Goal: Information Seeking & Learning: Check status

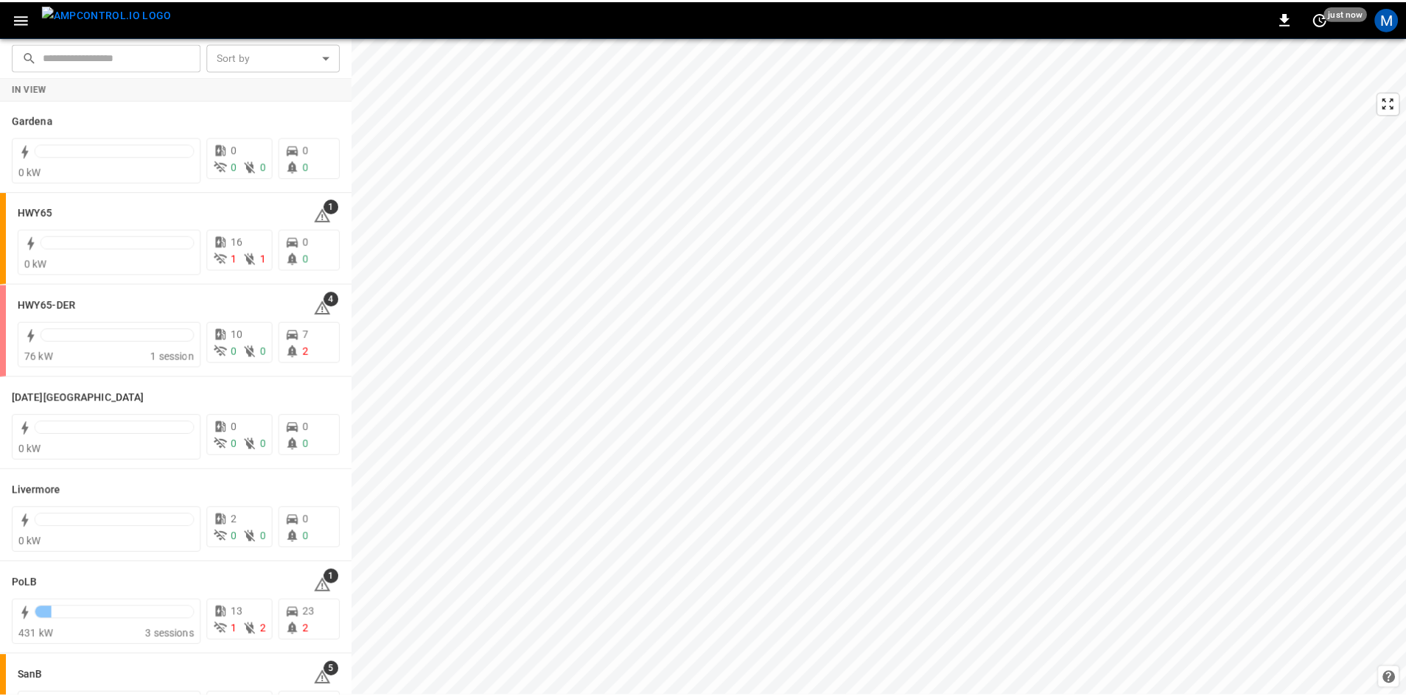
scroll to position [261, 0]
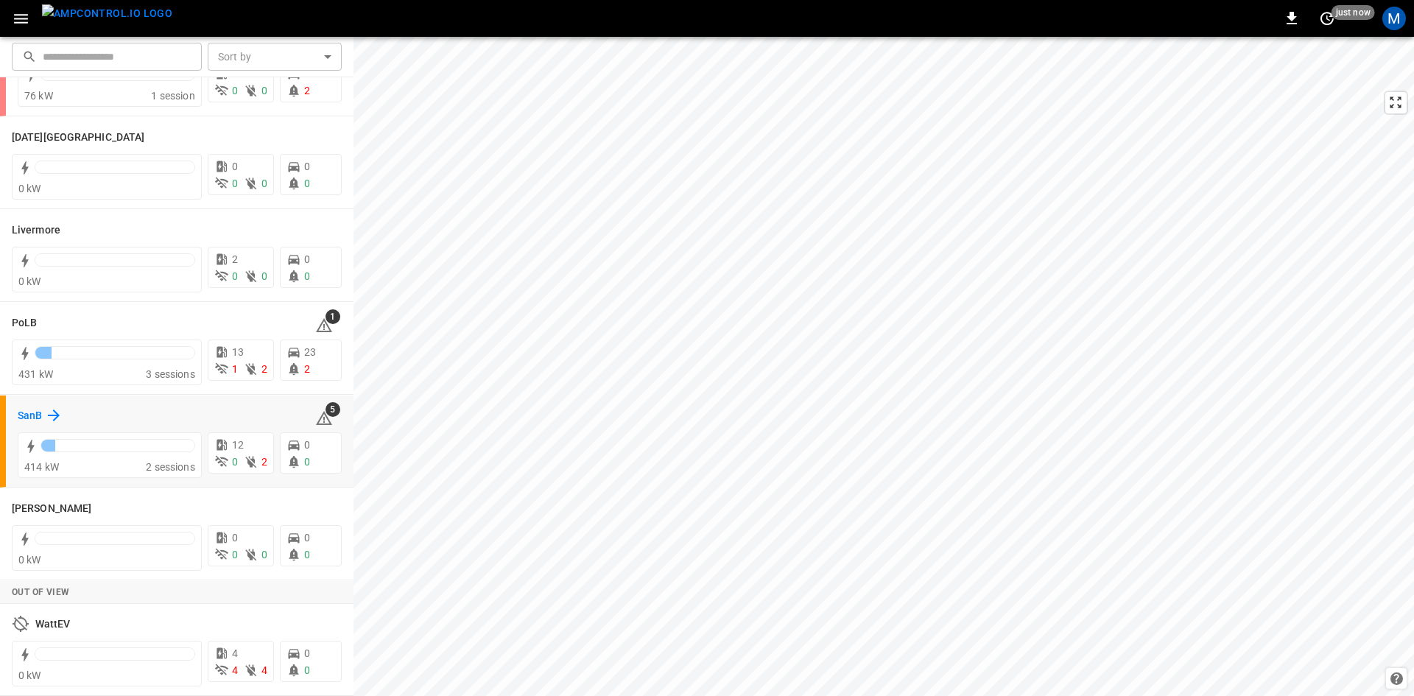
click at [23, 415] on h6 "SanB" at bounding box center [30, 416] width 24 height 16
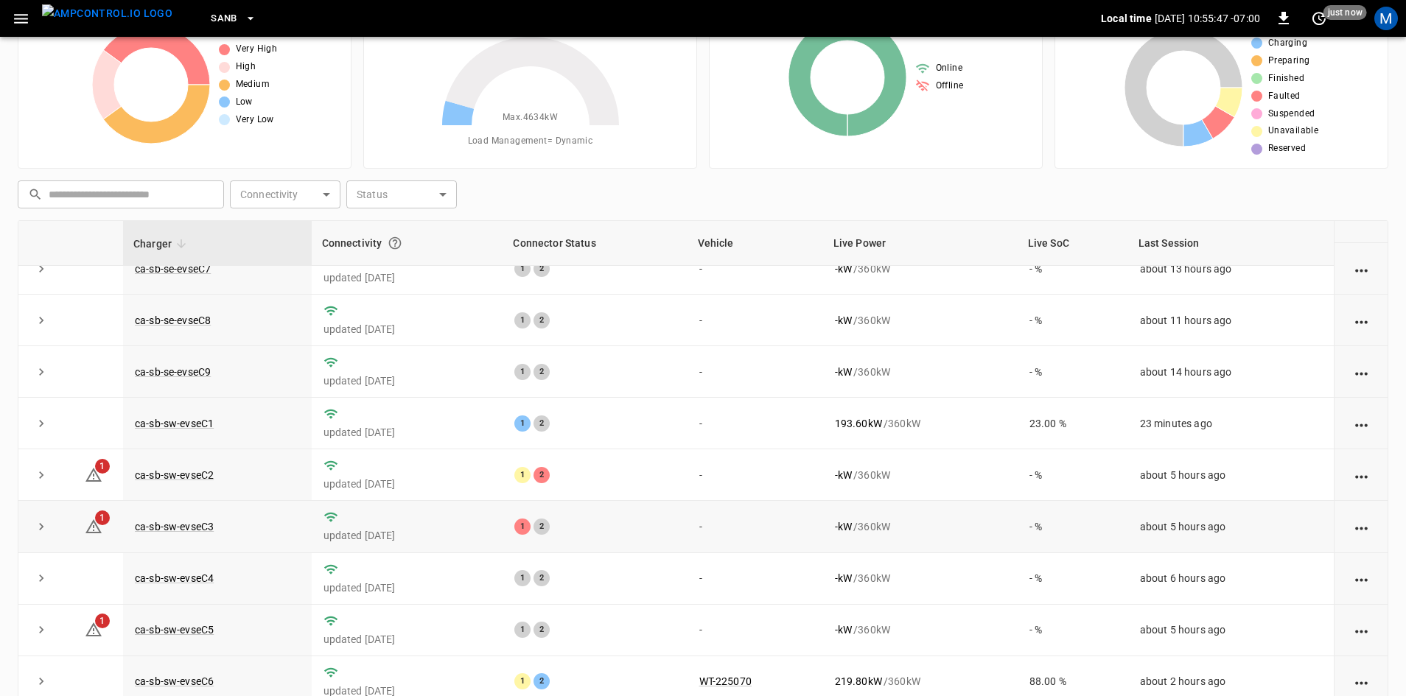
scroll to position [142, 0]
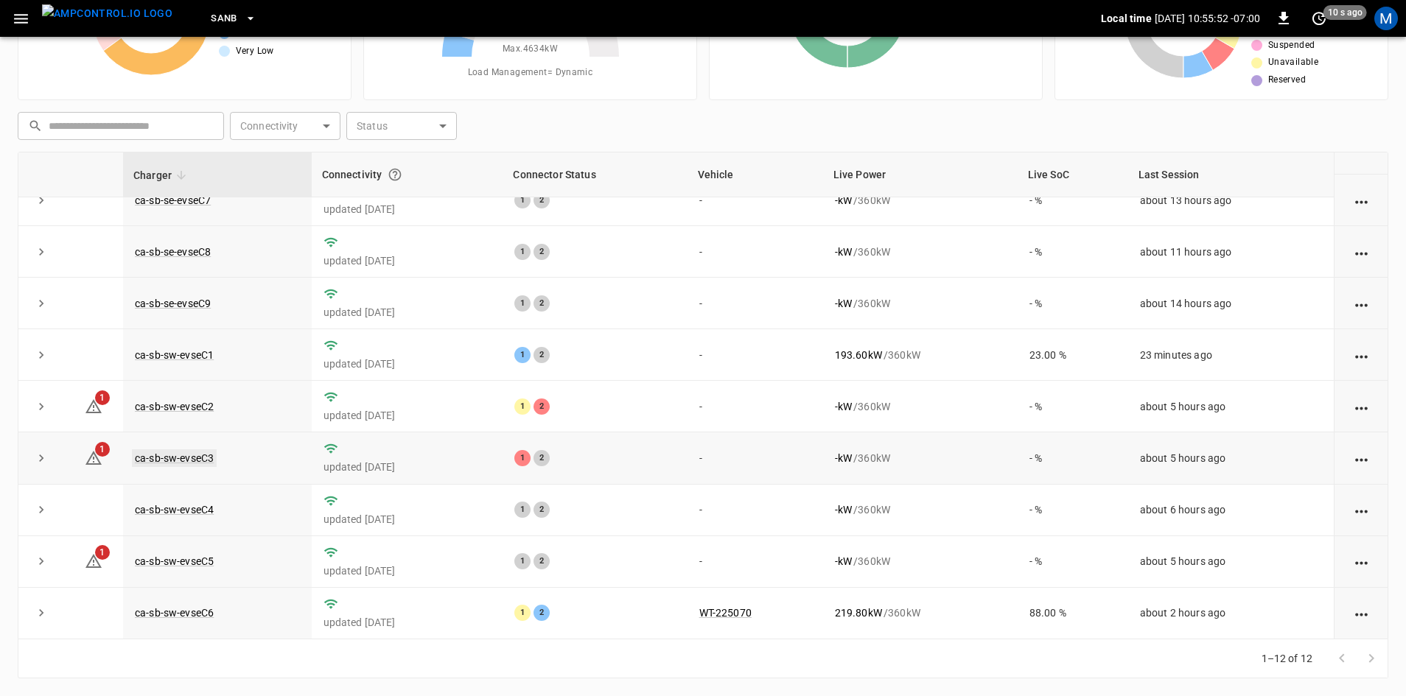
click at [190, 450] on link "ca-sb-sw-evseC3" at bounding box center [174, 458] width 85 height 18
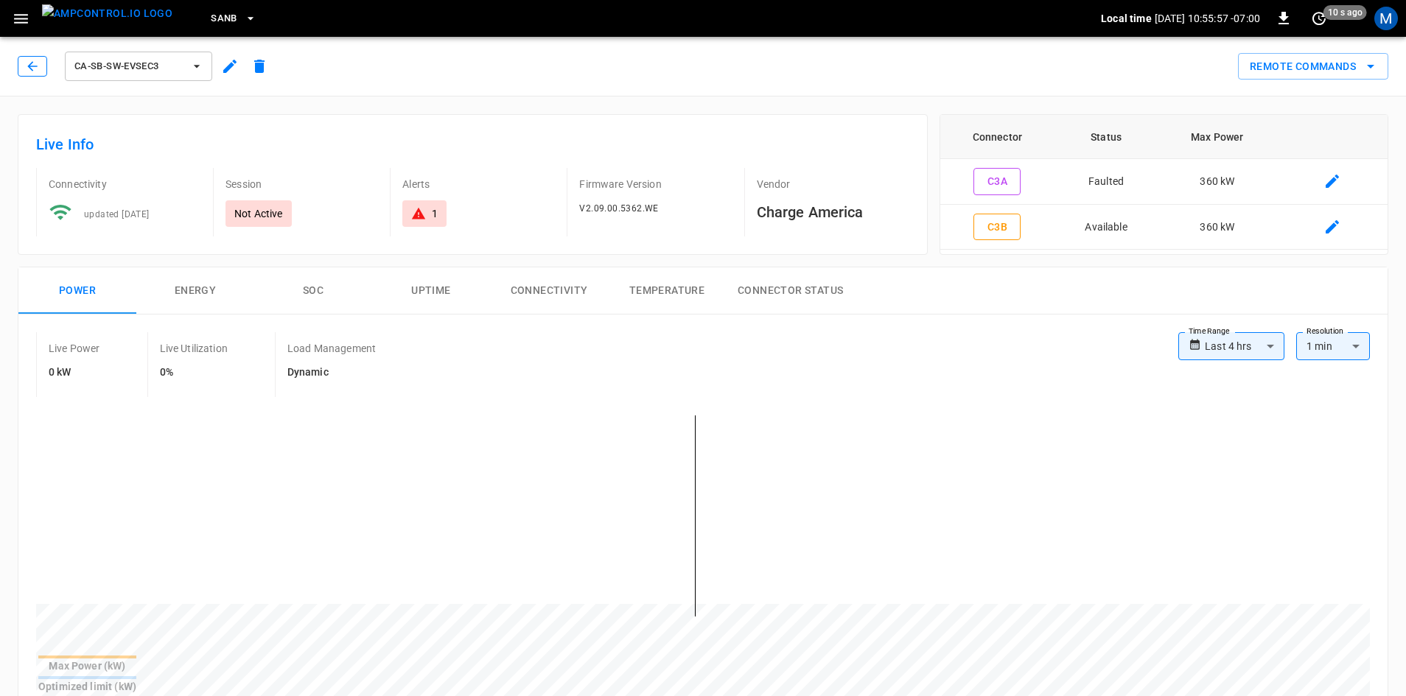
click at [35, 69] on icon "button" at bounding box center [32, 66] width 15 height 15
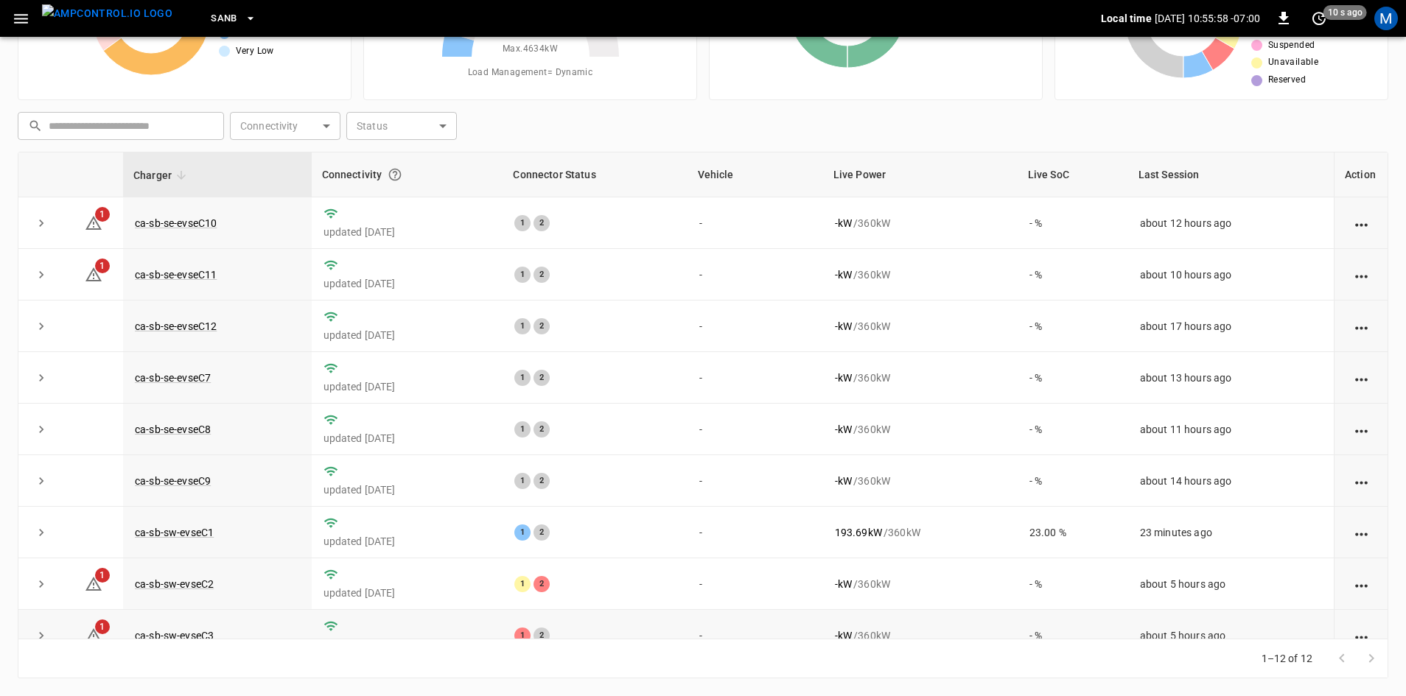
scroll to position [74, 0]
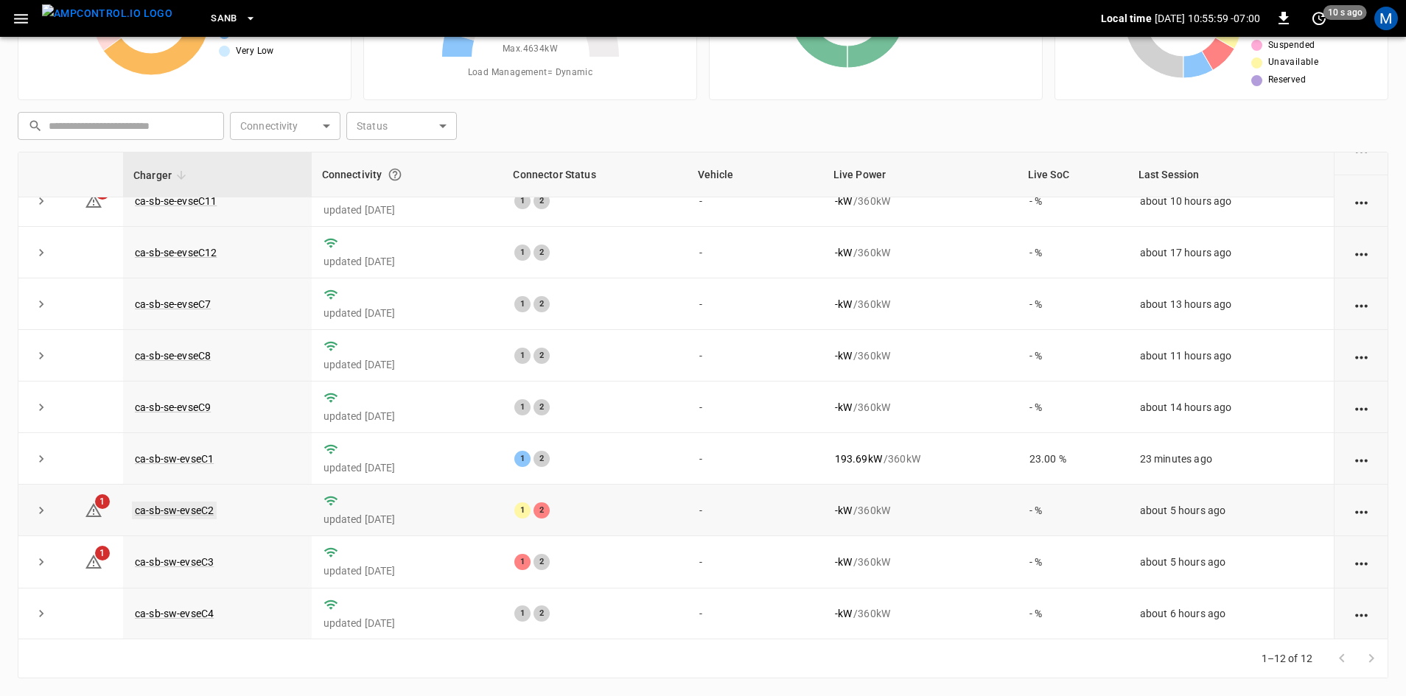
click at [186, 511] on link "ca-sb-sw-evseC2" at bounding box center [174, 511] width 85 height 18
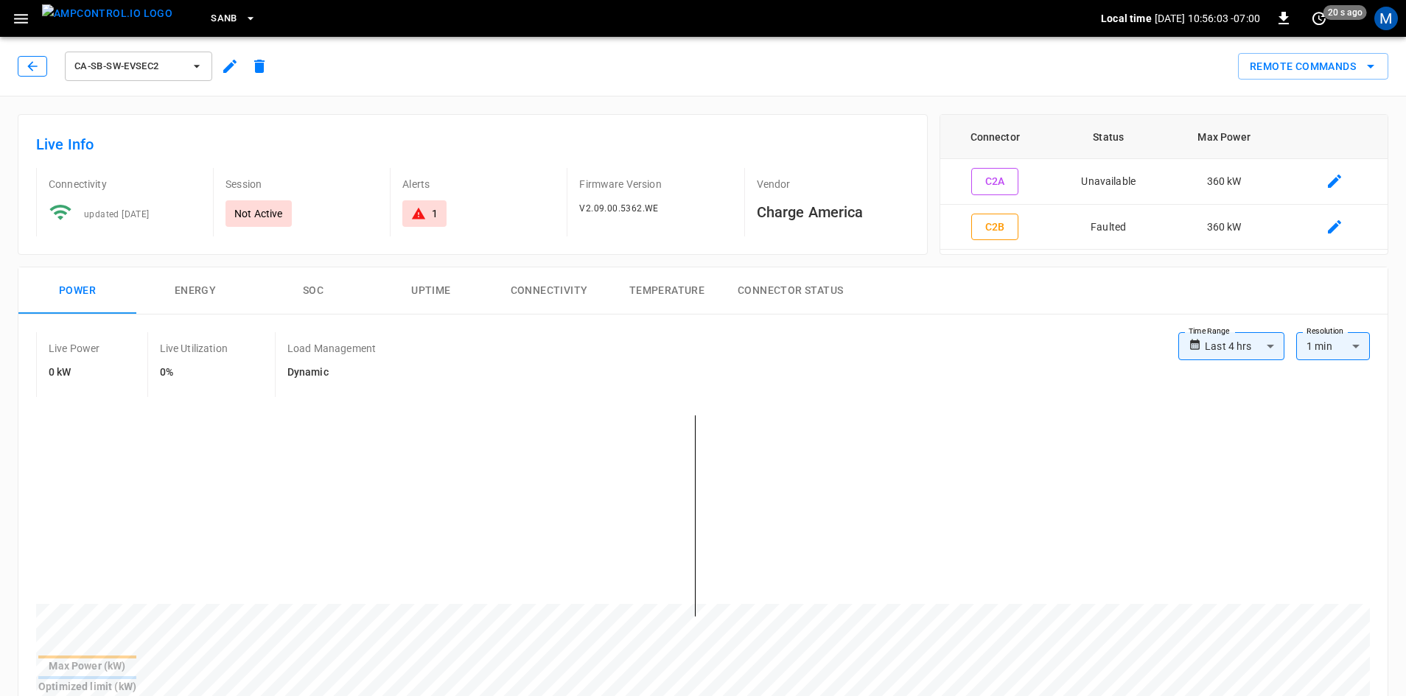
click at [27, 67] on icon "button" at bounding box center [32, 66] width 15 height 15
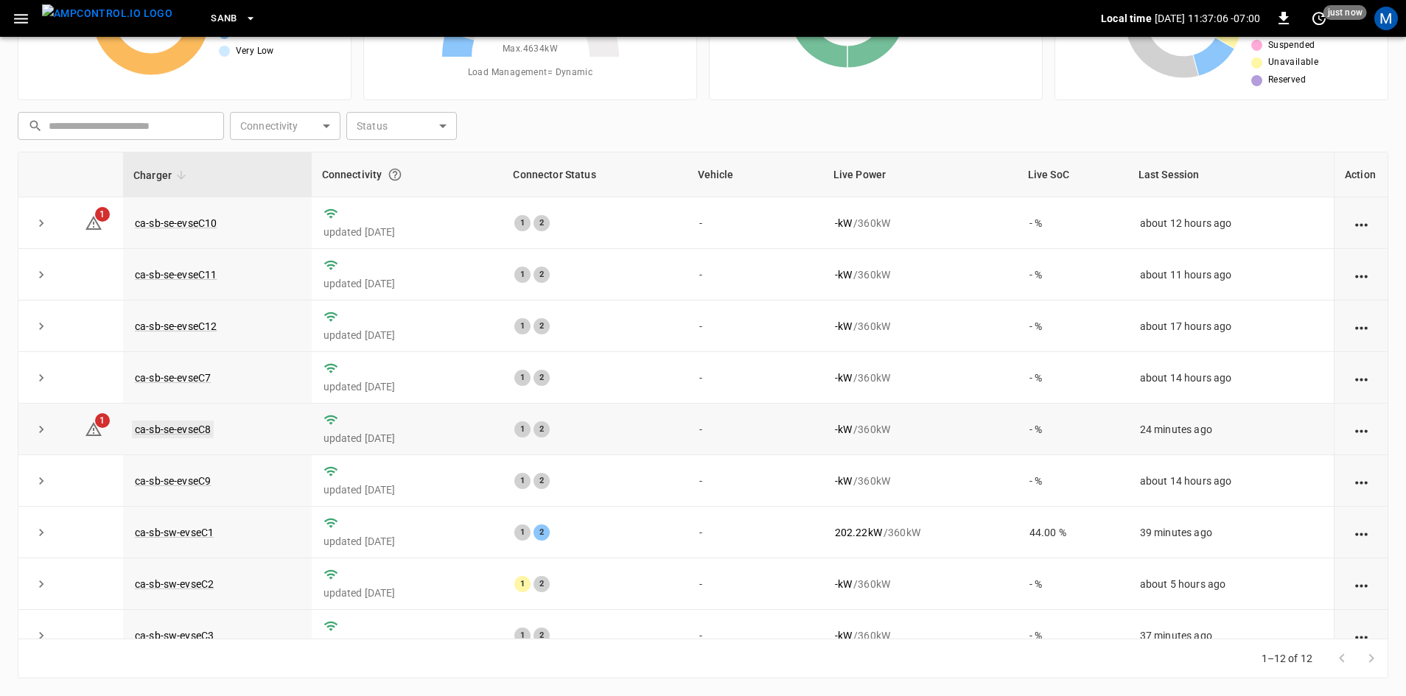
click at [198, 429] on link "ca-sb-se-evseC8" at bounding box center [173, 430] width 82 height 18
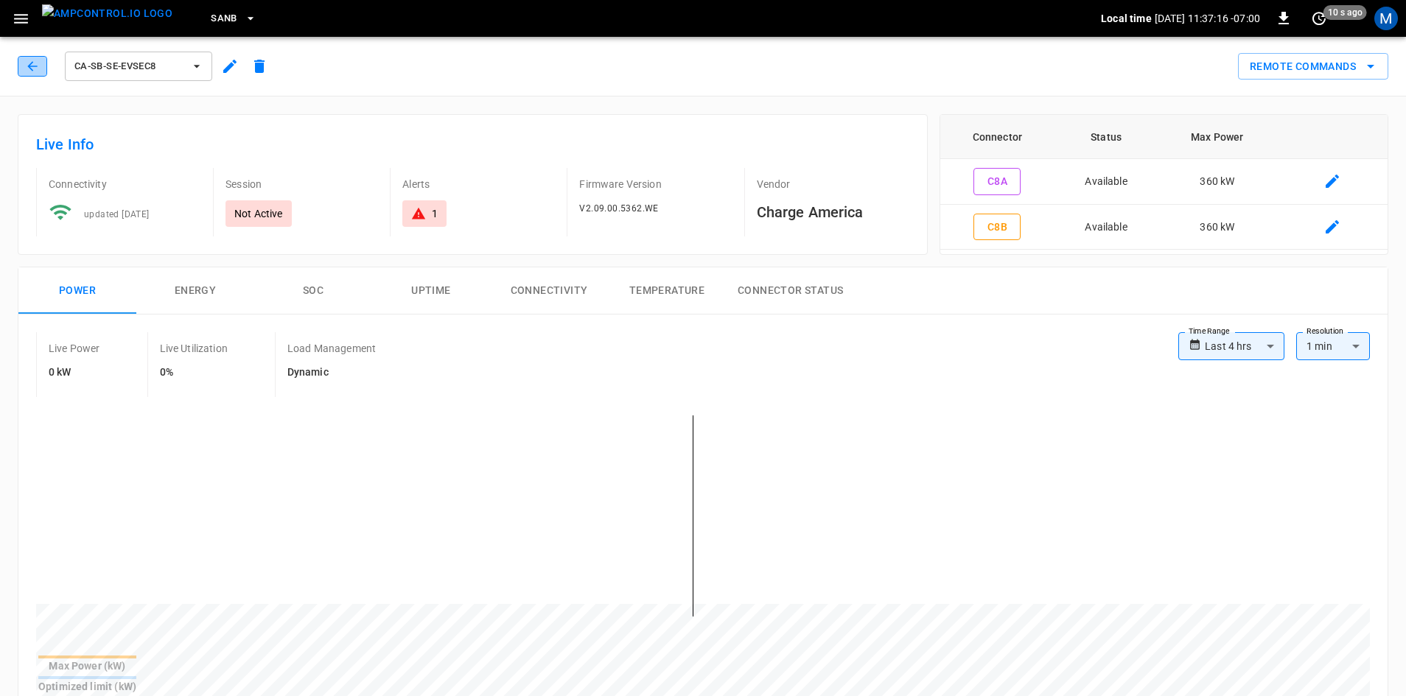
click at [27, 70] on icon "button" at bounding box center [32, 66] width 15 height 15
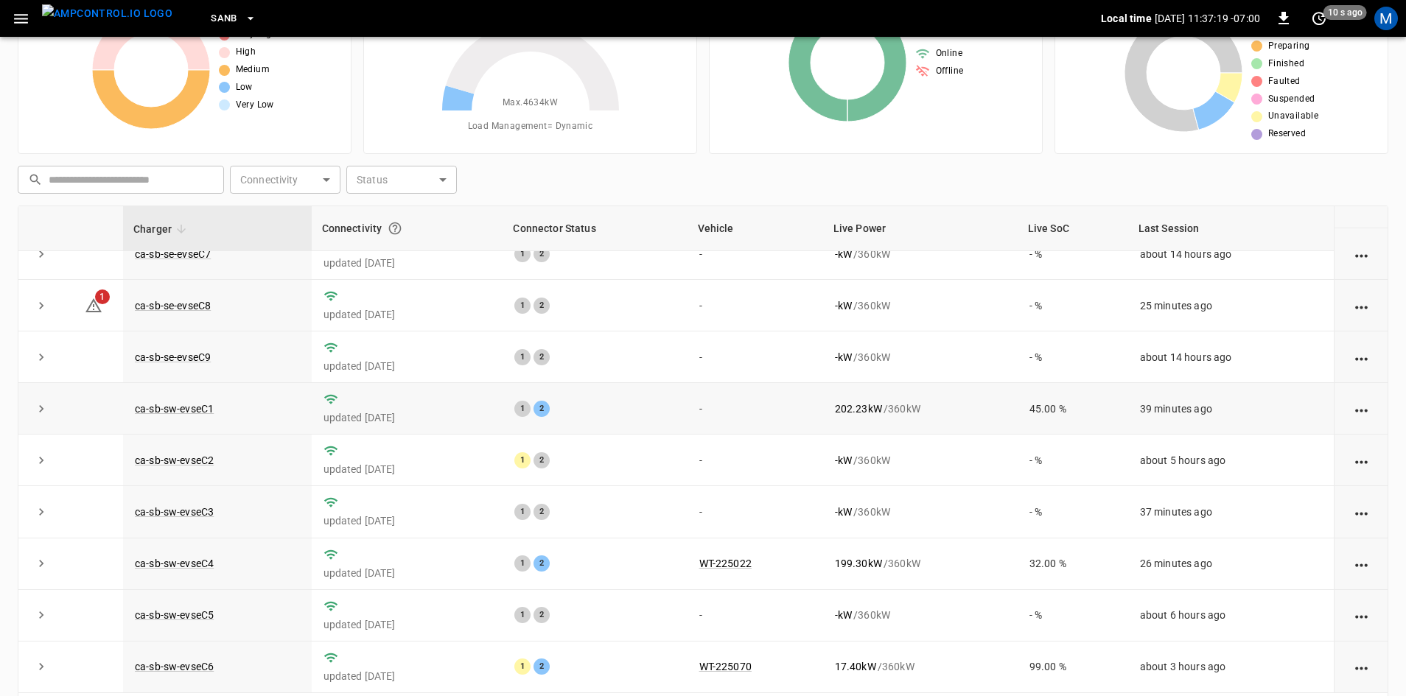
scroll to position [142, 0]
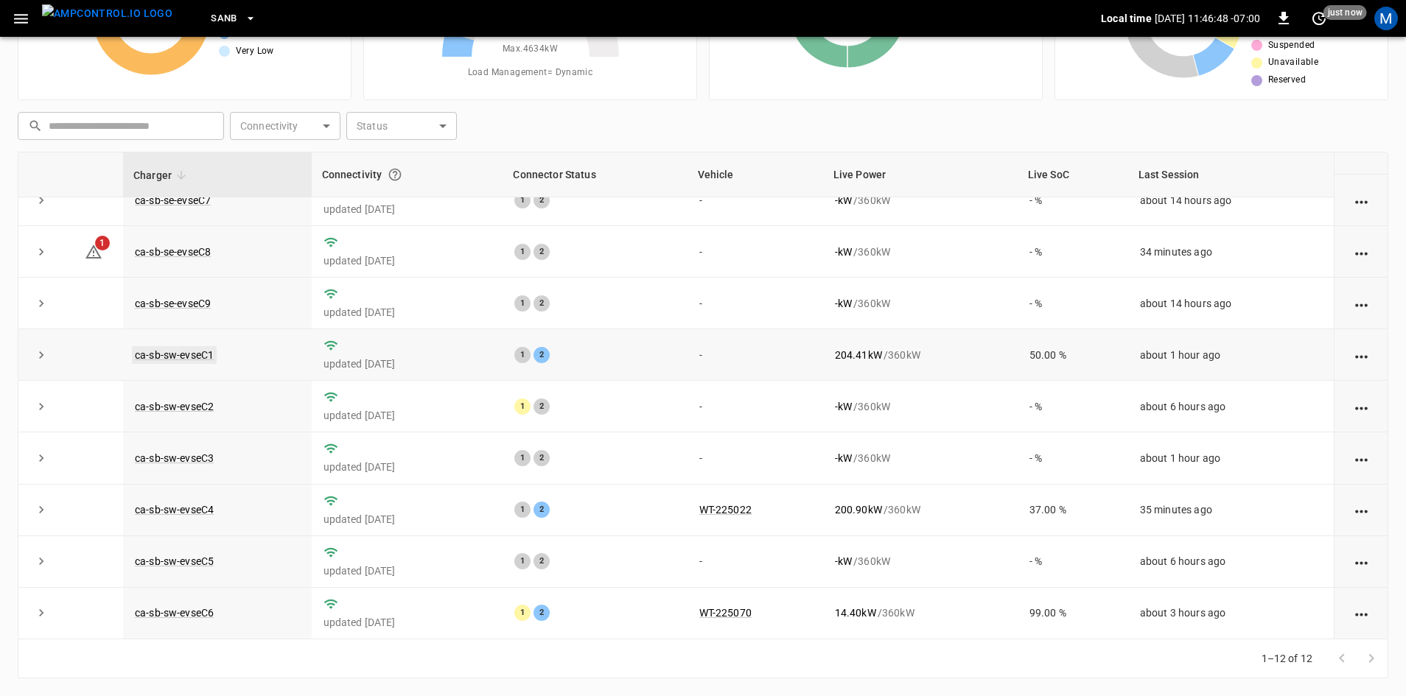
click at [198, 353] on link "ca-sb-sw-evseC1" at bounding box center [174, 355] width 85 height 18
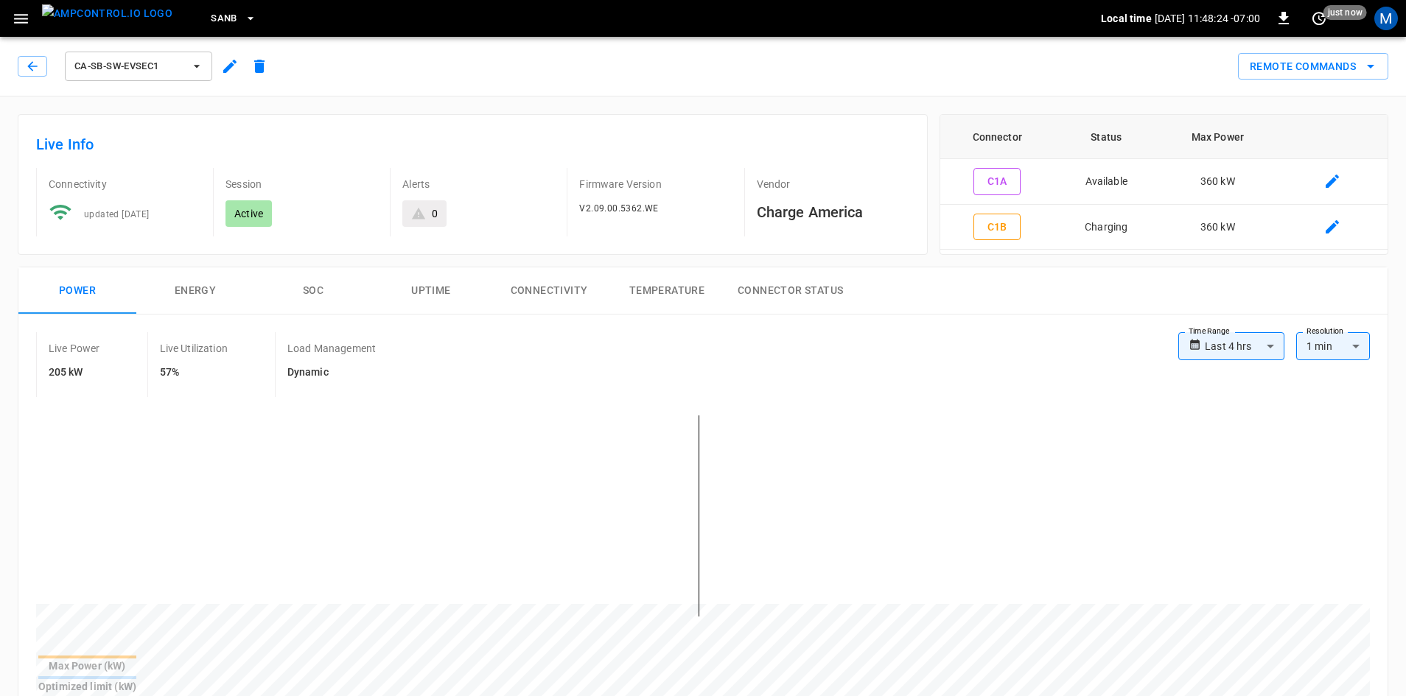
click at [30, 77] on div "ca-sb-sw-evseC1" at bounding box center [146, 66] width 256 height 35
click at [30, 76] on button "button" at bounding box center [32, 66] width 29 height 21
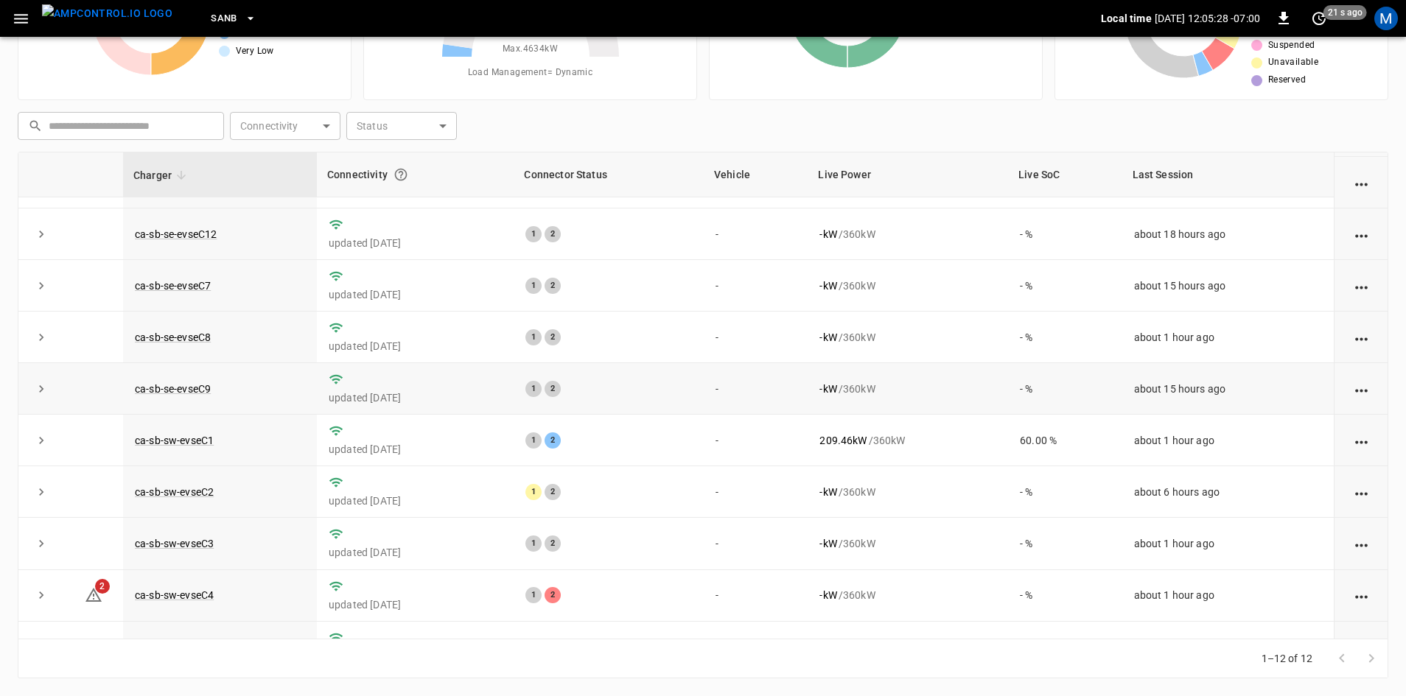
scroll to position [186, 0]
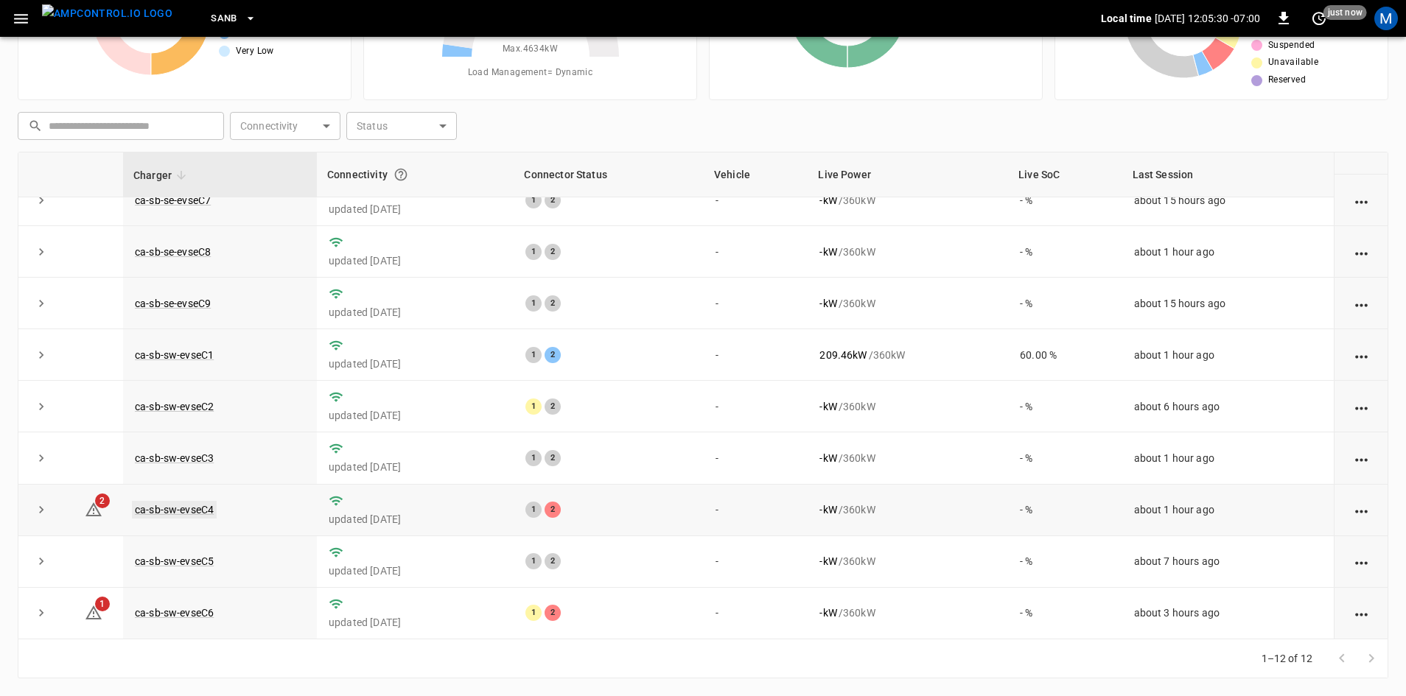
click at [200, 508] on link "ca-sb-sw-evseC4" at bounding box center [174, 510] width 85 height 18
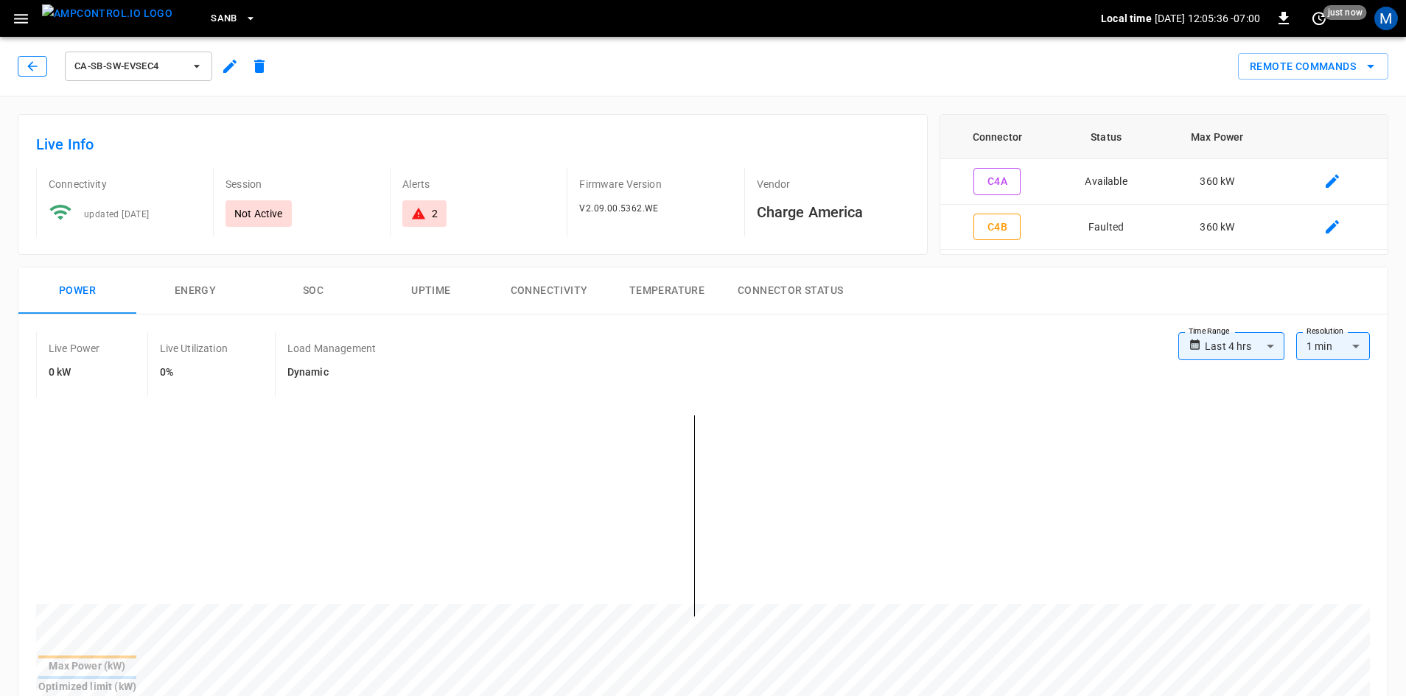
click at [35, 64] on icon "button" at bounding box center [32, 66] width 15 height 15
